Goal: Obtain resource: Obtain resource

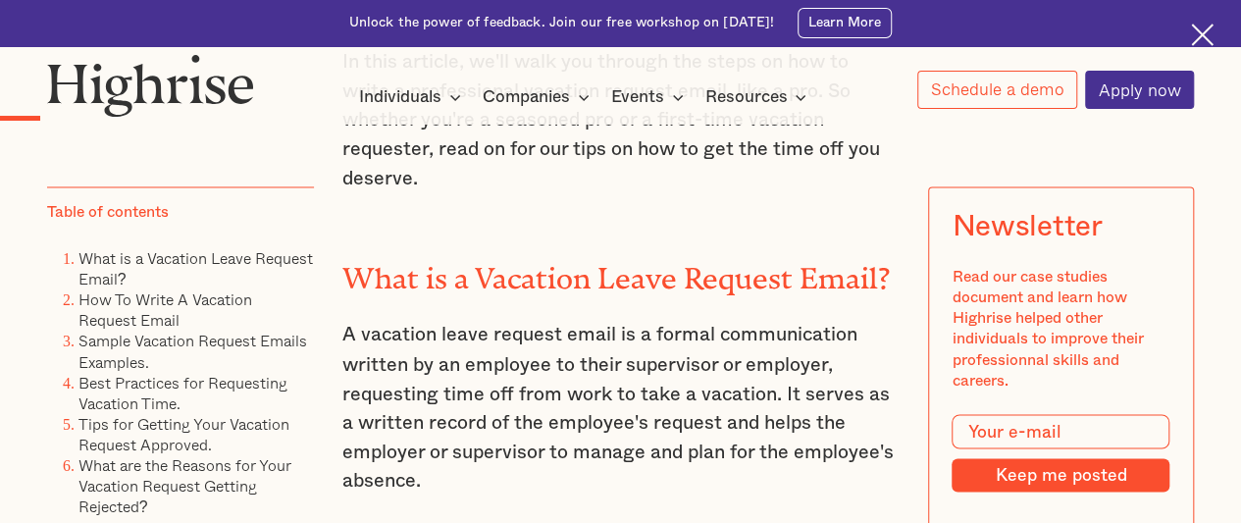
scroll to position [1377, 0]
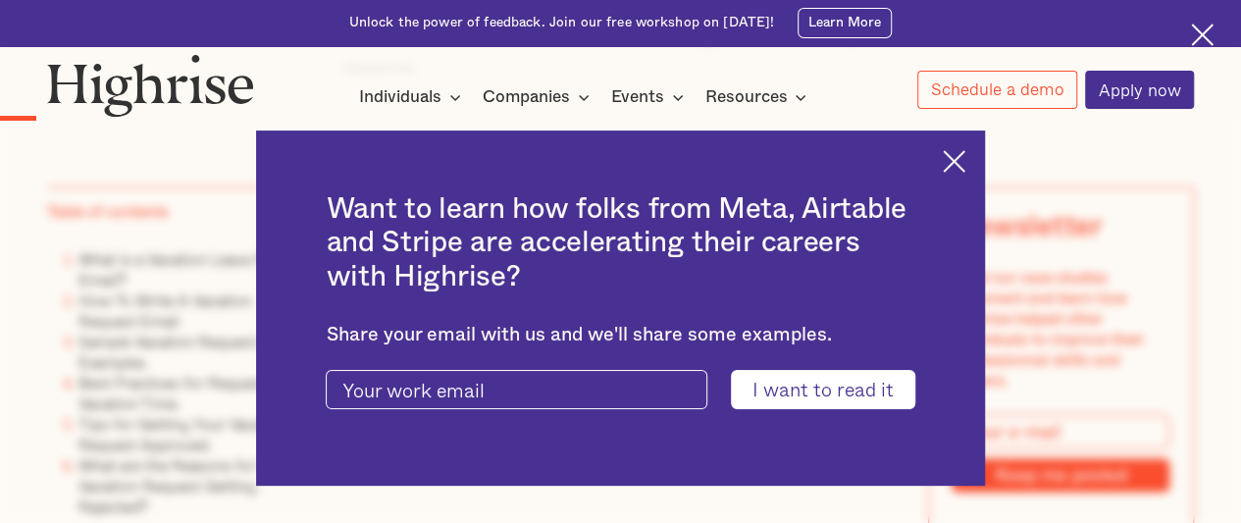
click at [959, 154] on img at bounding box center [954, 161] width 23 height 23
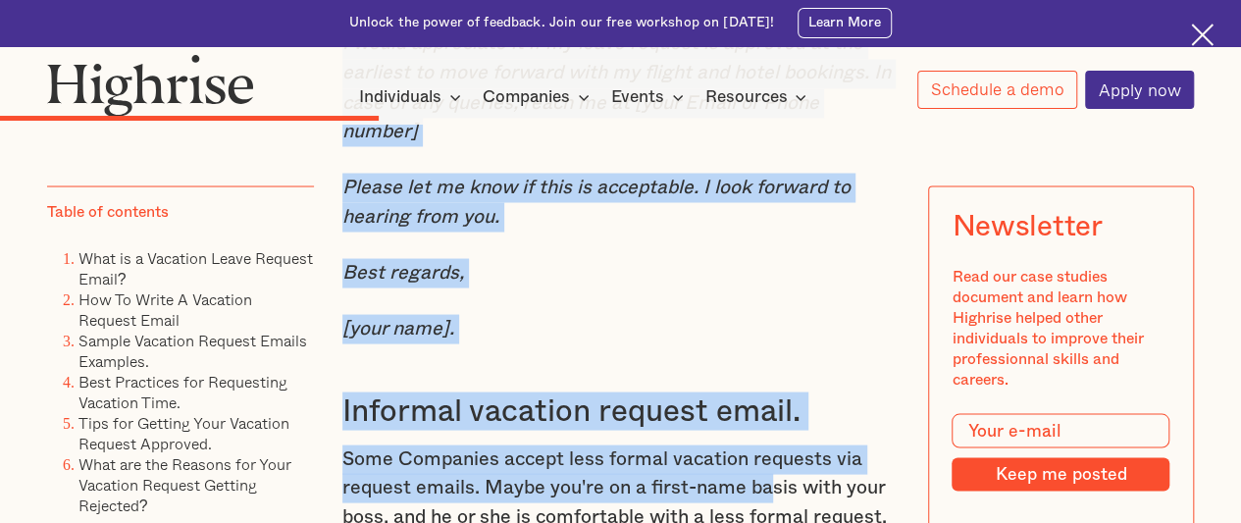
scroll to position [5538, 0]
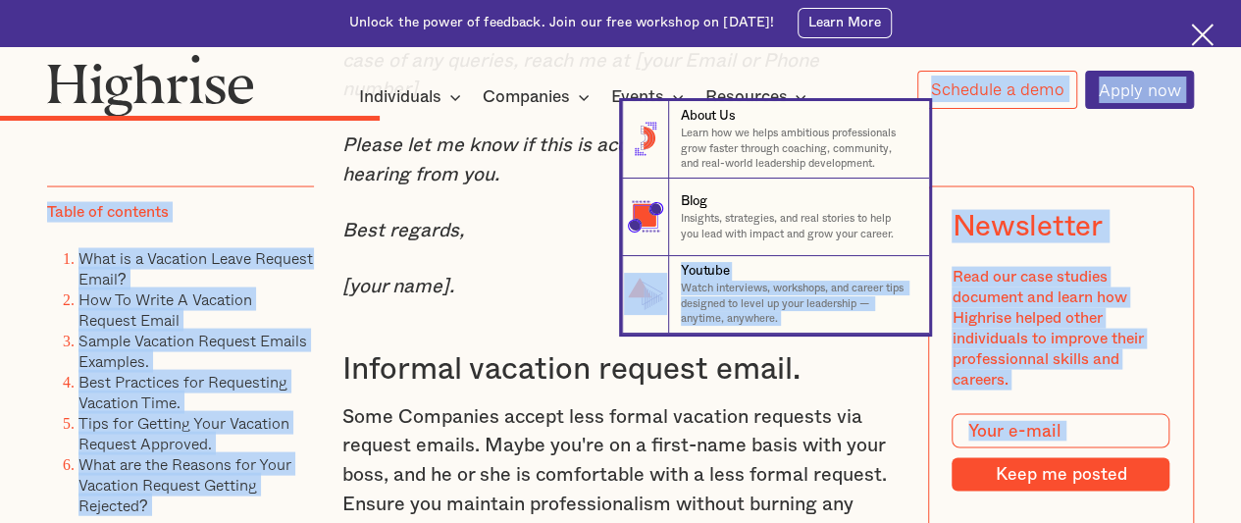
drag, startPoint x: 339, startPoint y: 152, endPoint x: 486, endPoint y: 264, distance: 184.8
click at [486, 264] on nav "8 About Us Learn how we helps ambitious professionals grow faster through coach…" at bounding box center [620, 217] width 1239 height 232
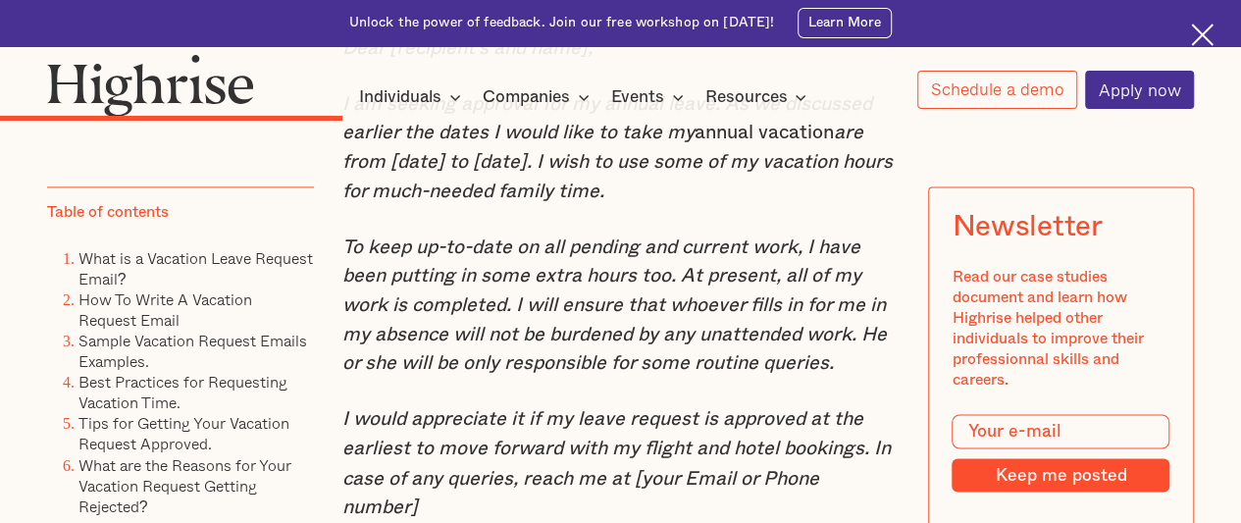
scroll to position [5098, 0]
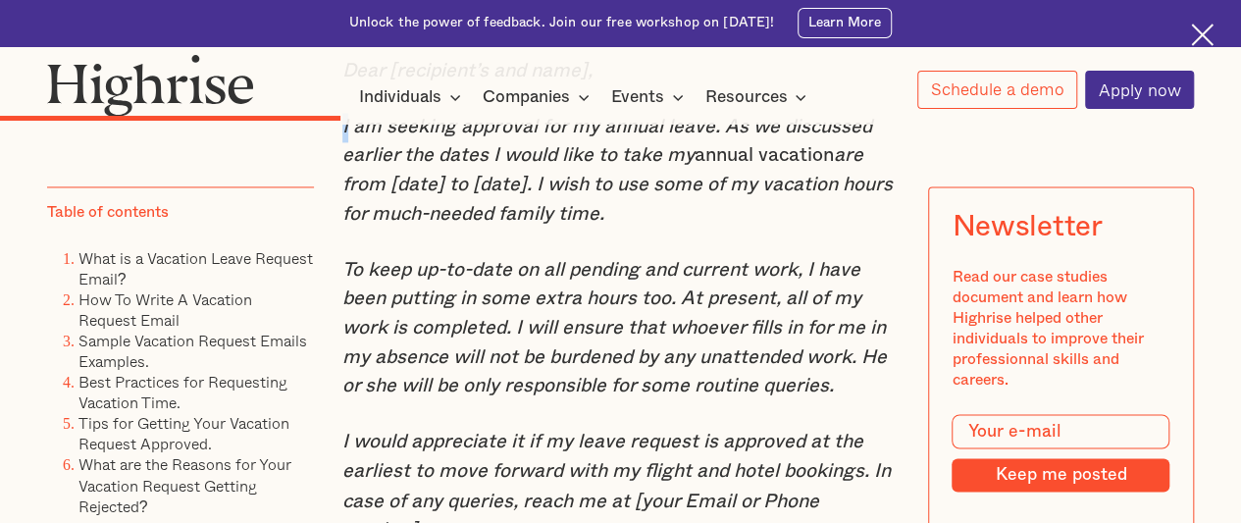
drag, startPoint x: 341, startPoint y: 179, endPoint x: 320, endPoint y: 180, distance: 21.7
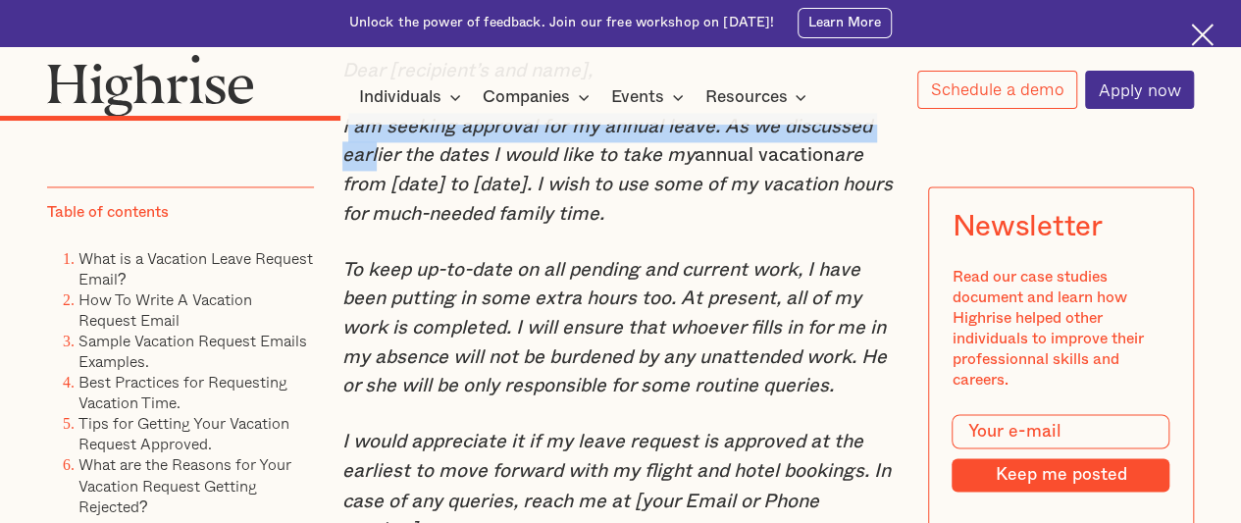
drag, startPoint x: 341, startPoint y: 179, endPoint x: 359, endPoint y: 187, distance: 19.3
click at [359, 166] on em "I am seeking approval for my annual leave. As we discussed earlier the dates I …" at bounding box center [607, 141] width 530 height 49
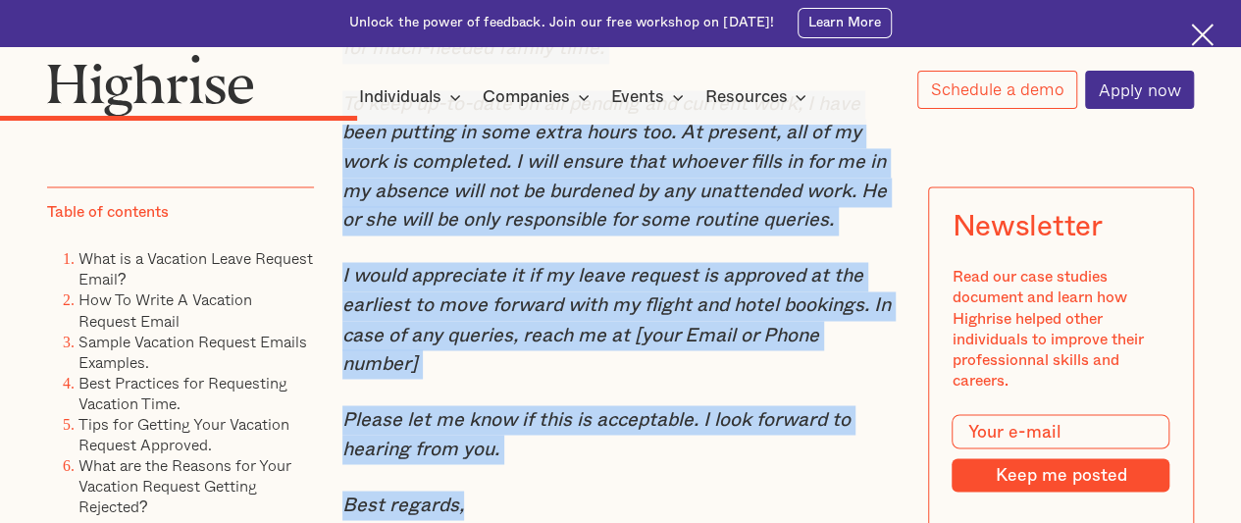
scroll to position [5290, 0]
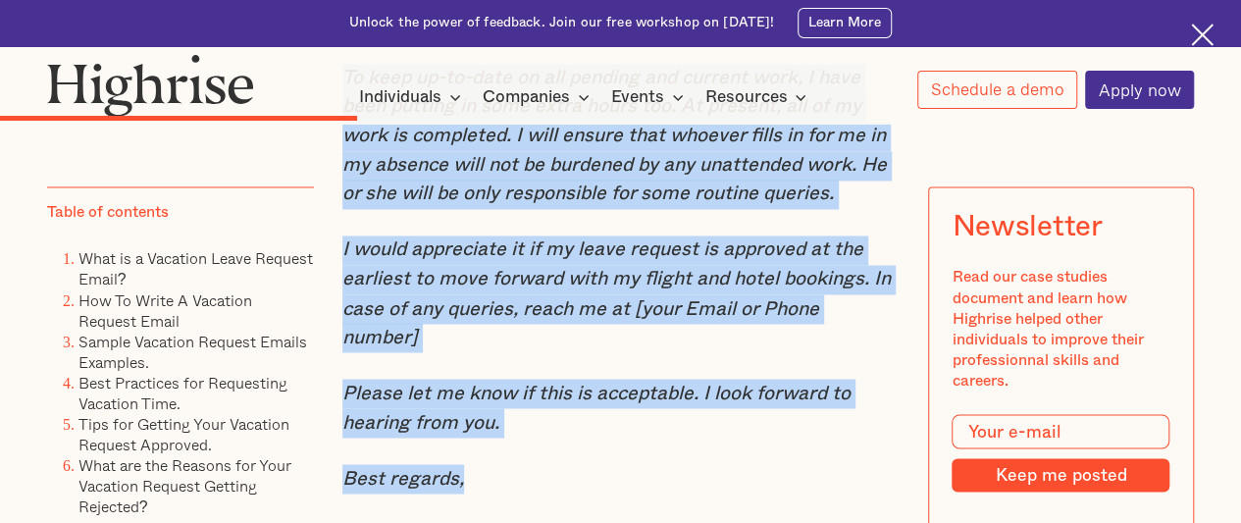
drag, startPoint x: 321, startPoint y: 171, endPoint x: 612, endPoint y: 493, distance: 434.7
copy div "I am seeking approval for my annual leave. As we discussed earlier the dates I …"
